Goal: Task Accomplishment & Management: Use online tool/utility

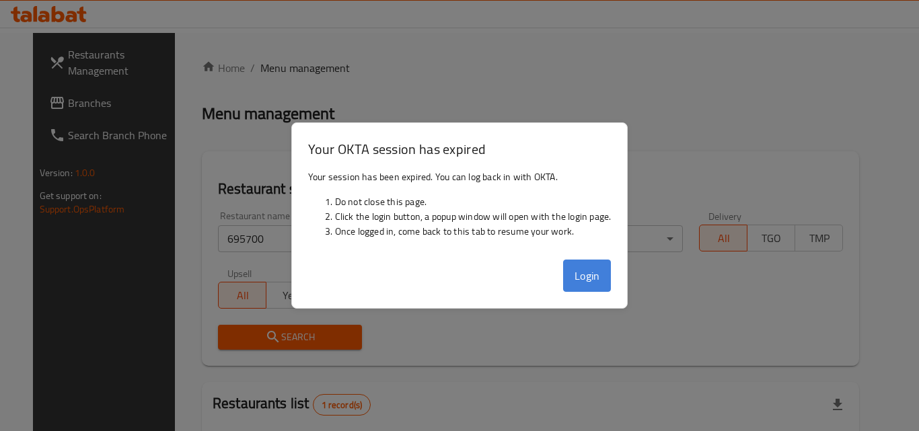
click at [609, 266] on button "Login" at bounding box center [587, 276] width 48 height 32
click at [591, 285] on button "Login" at bounding box center [587, 276] width 48 height 32
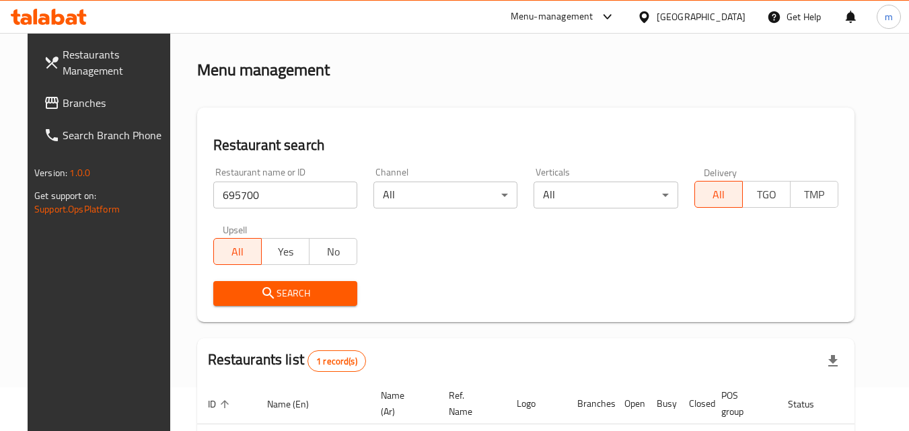
scroll to position [67, 0]
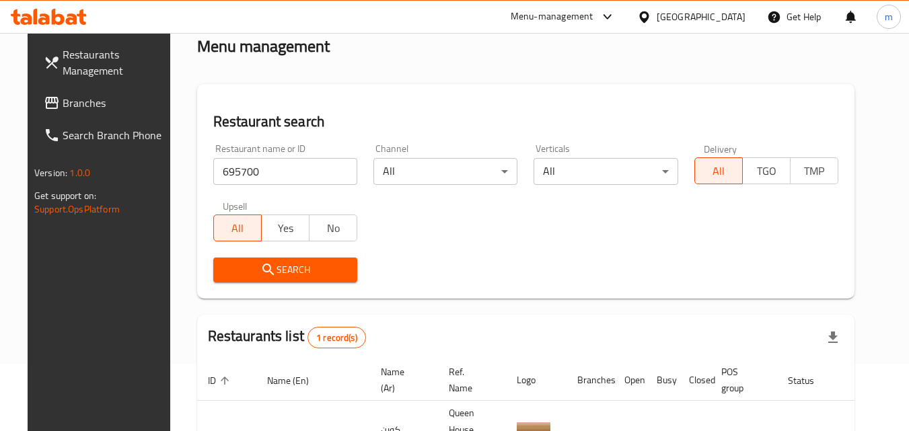
click at [657, 20] on div at bounding box center [647, 16] width 20 height 15
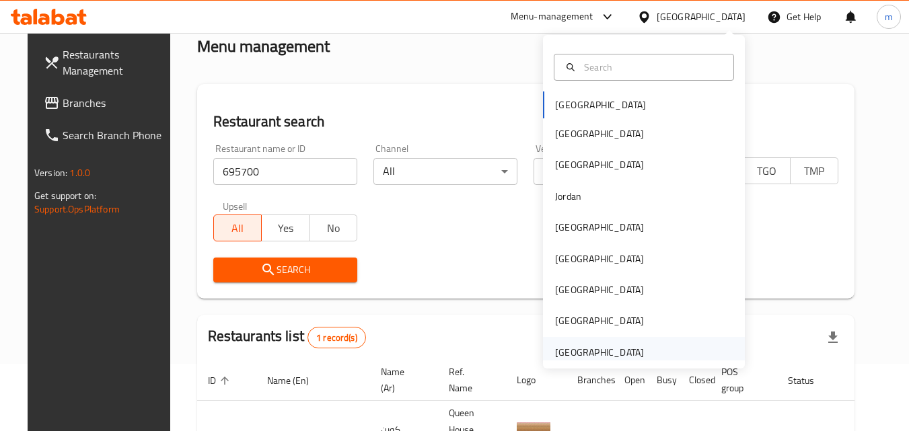
click at [601, 345] on div "[GEOGRAPHIC_DATA]" at bounding box center [599, 352] width 89 height 15
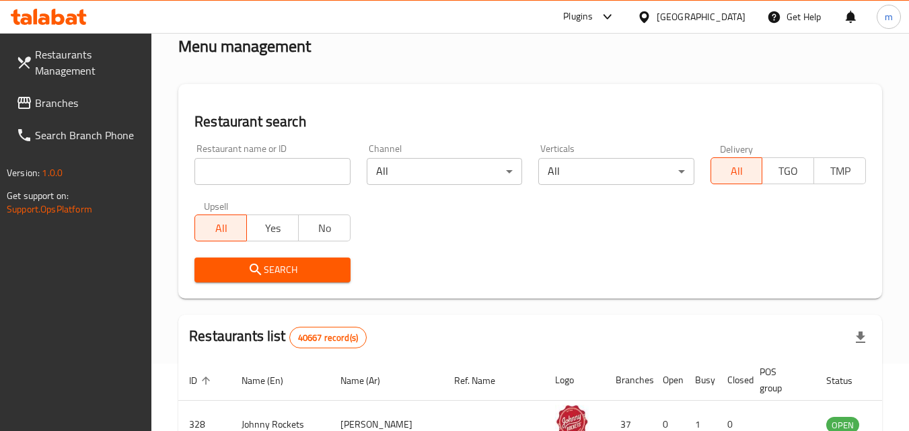
click at [231, 168] on input "search" at bounding box center [271, 171] width 155 height 27
click at [89, 103] on span "Branches" at bounding box center [88, 103] width 106 height 16
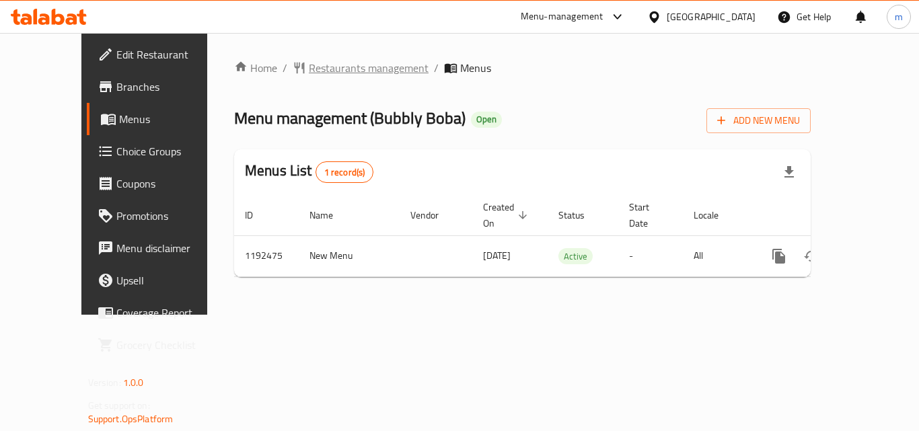
click at [331, 67] on span "Restaurants management" at bounding box center [369, 68] width 120 height 16
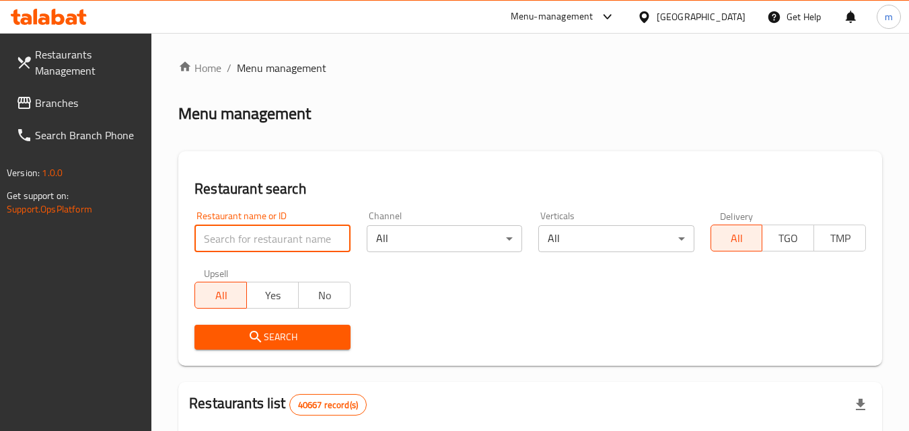
click at [241, 244] on input "search" at bounding box center [271, 238] width 155 height 27
paste input "667402"
type input "667402"
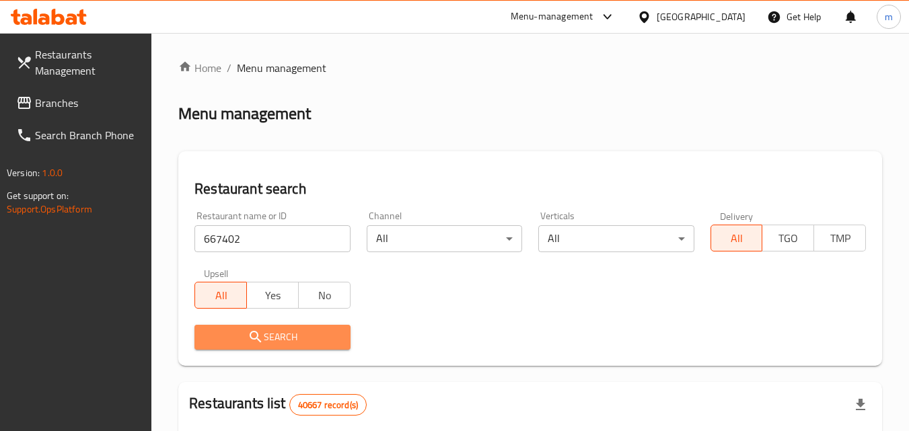
click at [289, 332] on span "Search" at bounding box center [272, 337] width 134 height 17
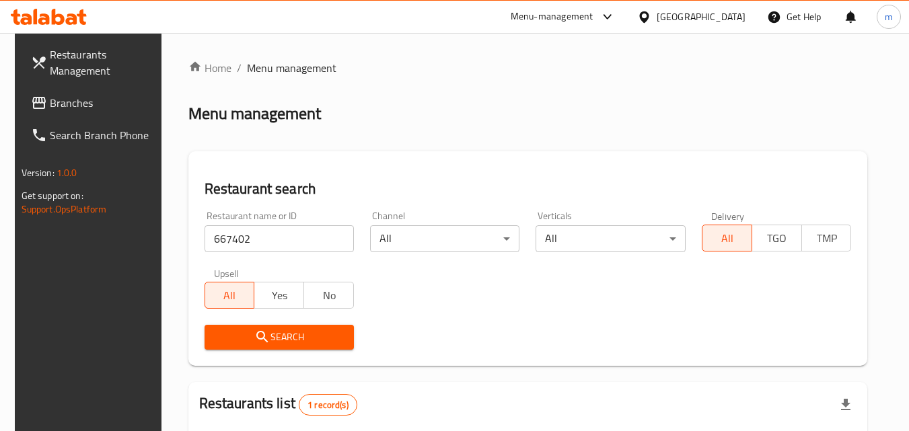
click at [52, 105] on span "Branches" at bounding box center [103, 103] width 106 height 16
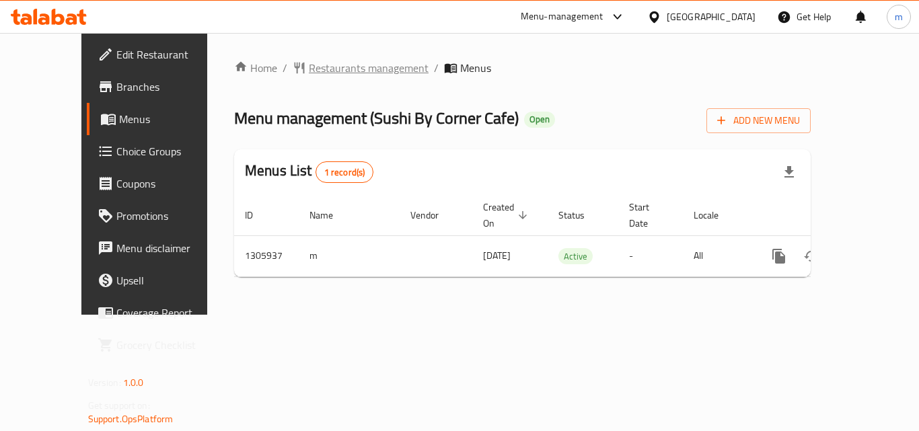
click at [309, 75] on span "Restaurants management" at bounding box center [369, 68] width 120 height 16
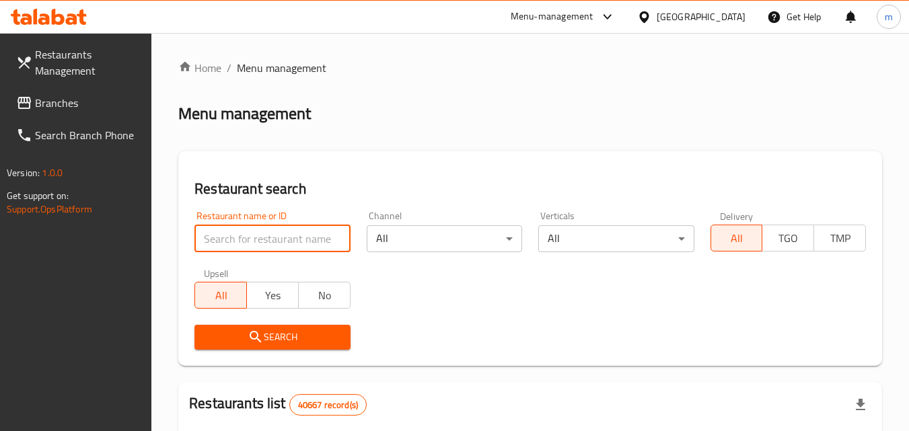
click at [246, 240] on input "search" at bounding box center [271, 238] width 155 height 27
paste input "703914"
type input "703914"
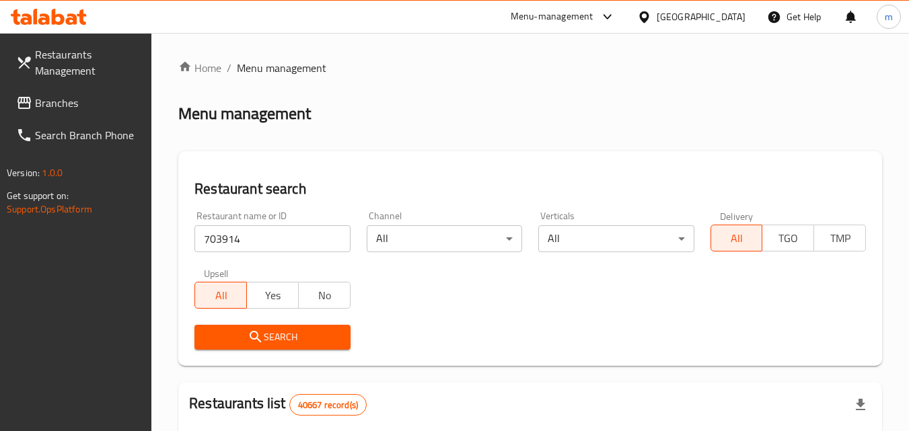
click at [255, 327] on button "Search" at bounding box center [271, 337] width 155 height 25
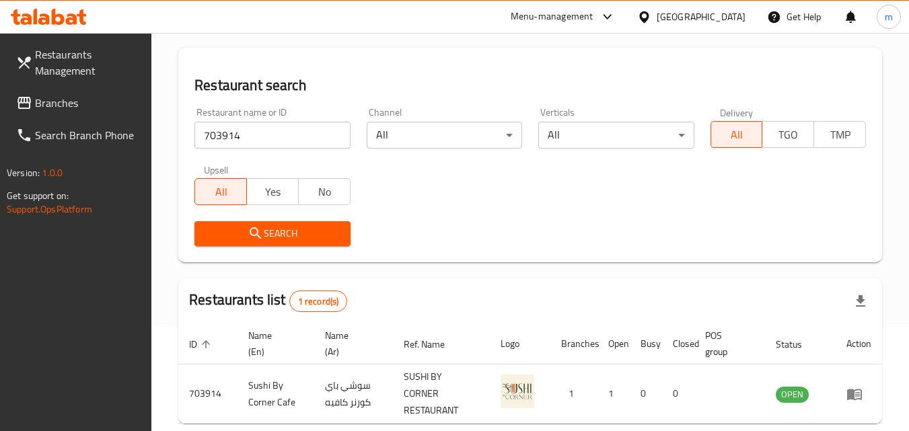
scroll to position [34, 0]
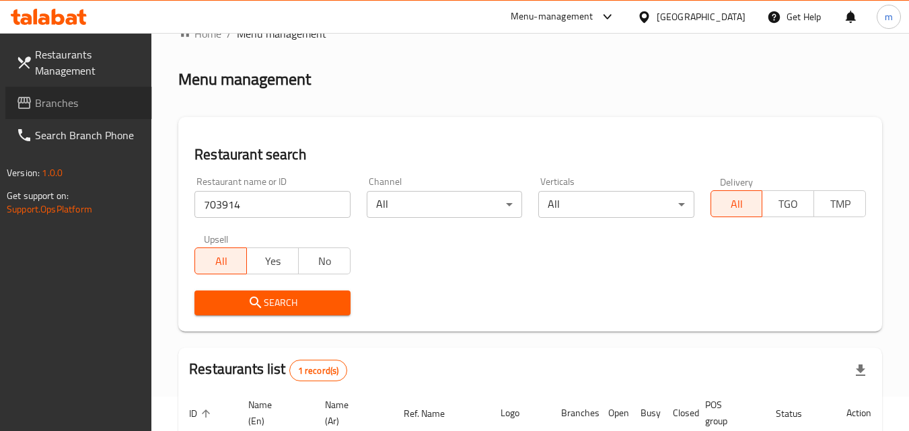
click at [48, 96] on span "Branches" at bounding box center [88, 103] width 106 height 16
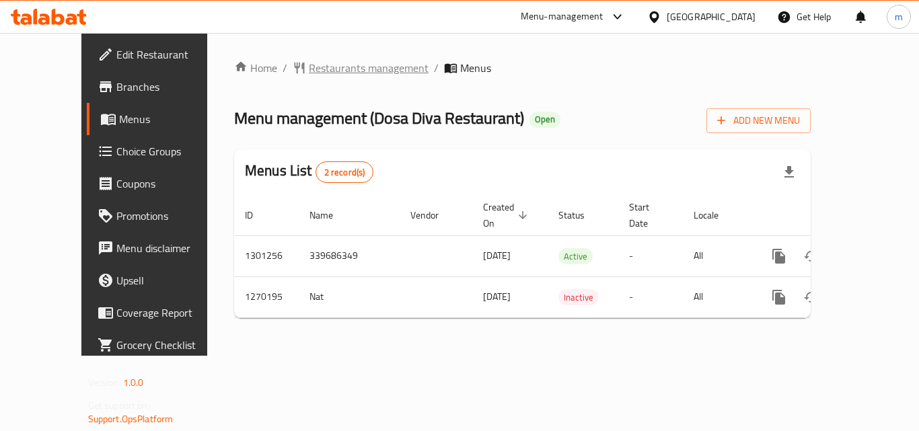
click at [341, 64] on span "Restaurants management" at bounding box center [369, 68] width 120 height 16
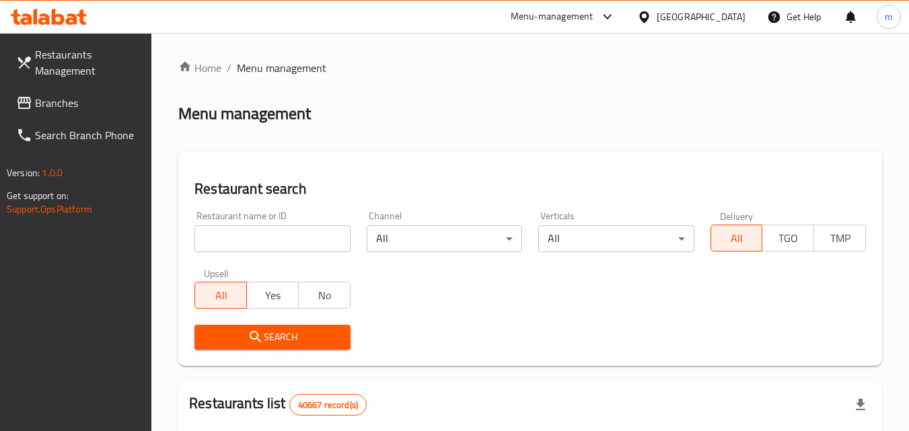
click at [258, 243] on input "search" at bounding box center [271, 238] width 155 height 27
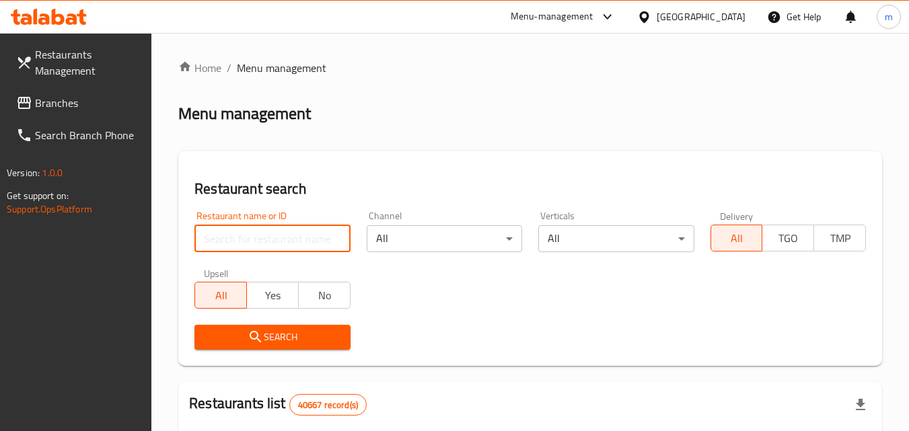
paste input "689057"
type input "689057"
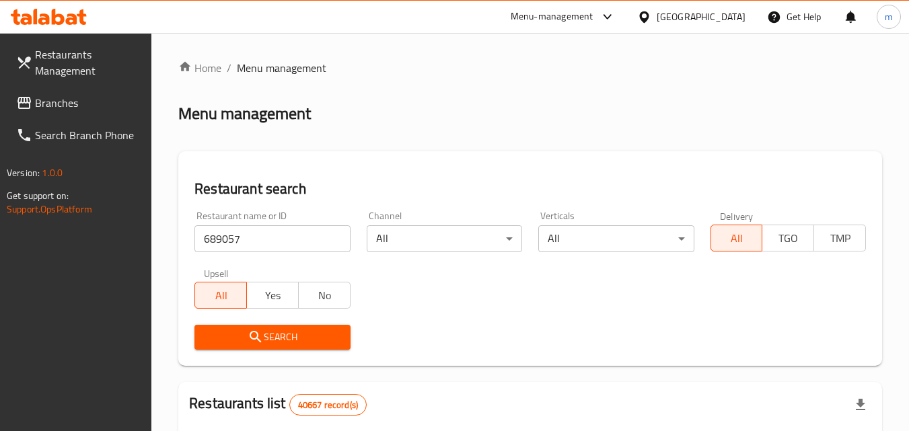
click at [291, 340] on span "Search" at bounding box center [272, 337] width 134 height 17
click at [681, 20] on div "[GEOGRAPHIC_DATA]" at bounding box center [701, 16] width 89 height 15
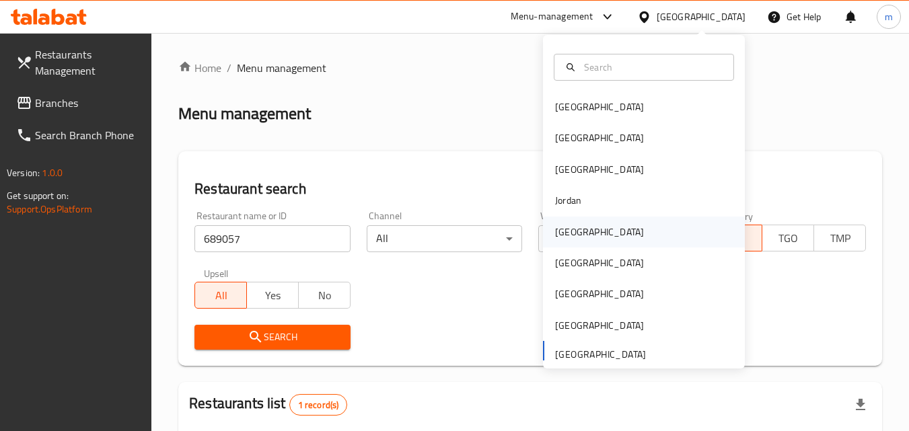
click at [562, 238] on div "Kuwait" at bounding box center [599, 232] width 89 height 15
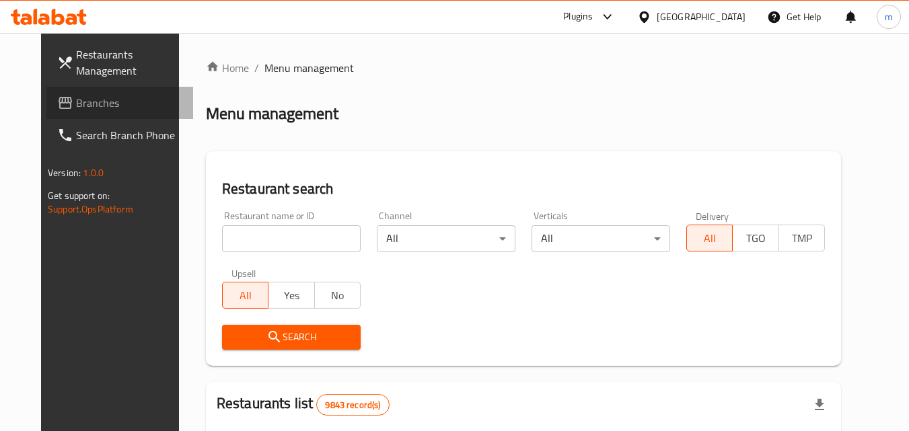
click at [77, 112] on link "Branches" at bounding box center [119, 103] width 147 height 32
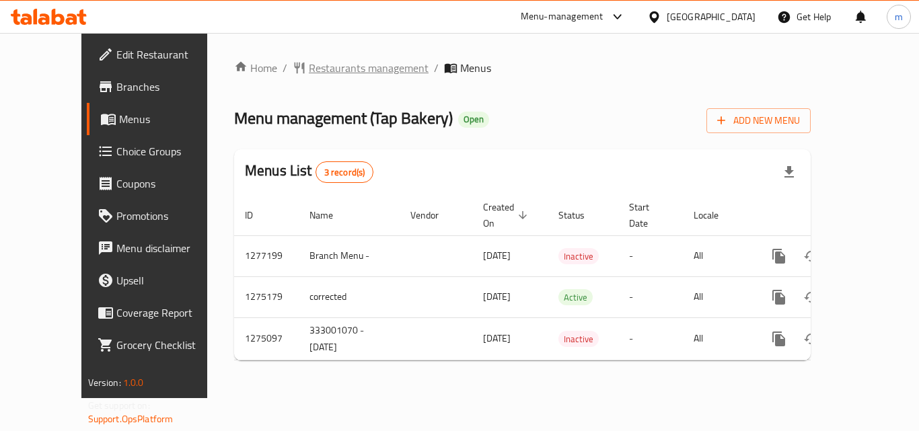
click at [339, 67] on span "Restaurants management" at bounding box center [369, 68] width 120 height 16
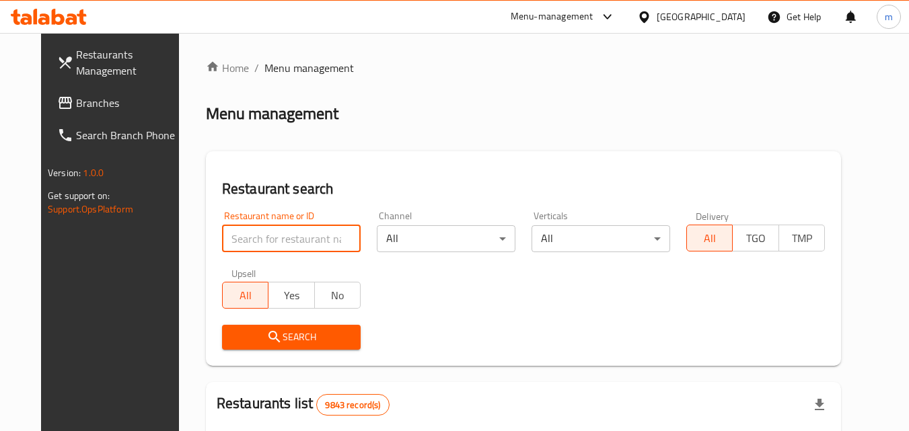
click at [268, 229] on input "search" at bounding box center [291, 238] width 139 height 27
paste input "691490"
type input "691490"
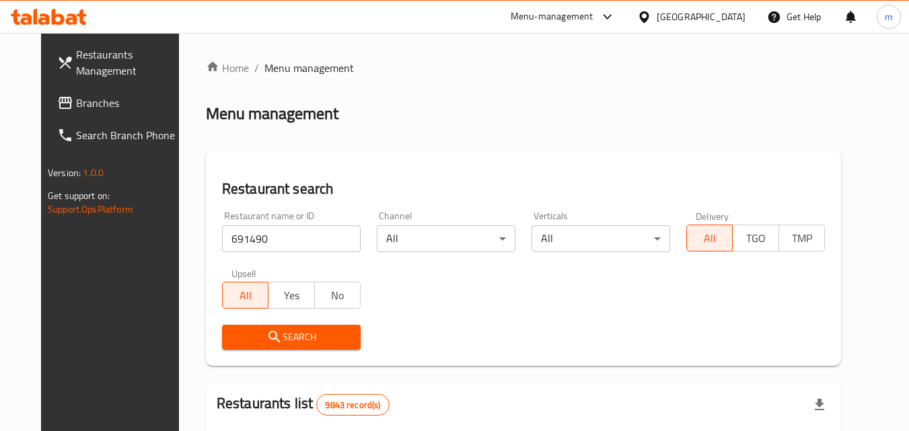
click at [272, 334] on span "Search" at bounding box center [291, 337] width 117 height 17
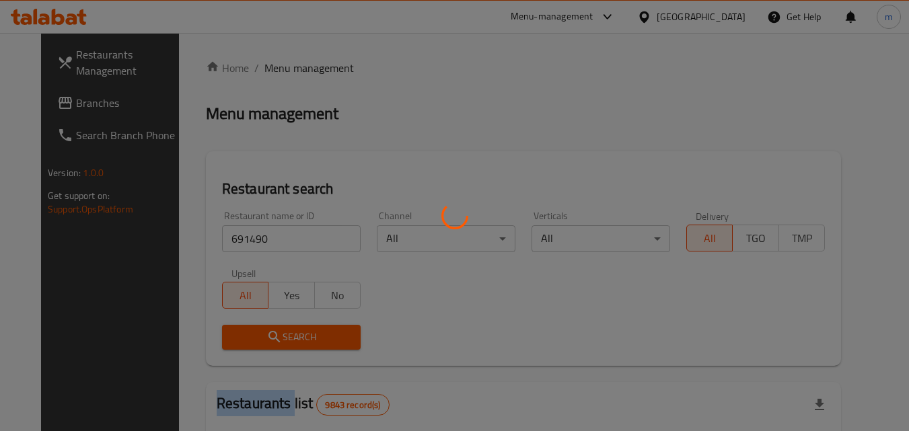
click at [272, 334] on div at bounding box center [454, 215] width 909 height 431
